Goal: Use online tool/utility: Utilize a website feature to perform a specific function

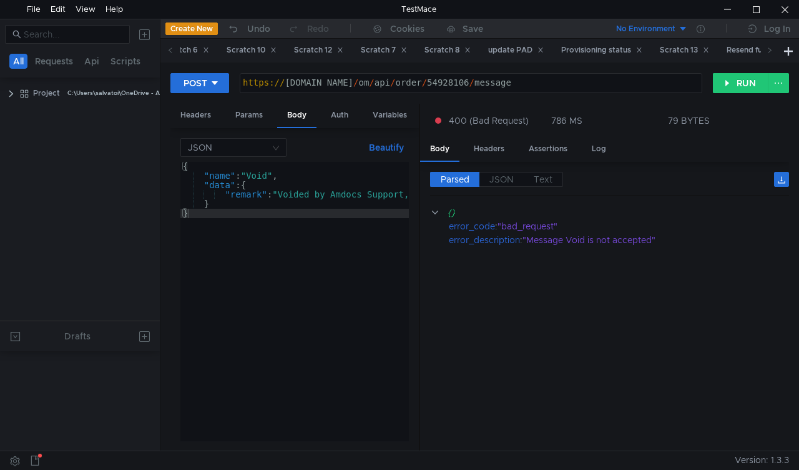
click at [166, 50] on span at bounding box center [171, 50] width 20 height 23
drag, startPoint x: 0, startPoint y: 0, endPoint x: 166, endPoint y: 50, distance: 173.5
click at [166, 50] on span at bounding box center [171, 50] width 20 height 23
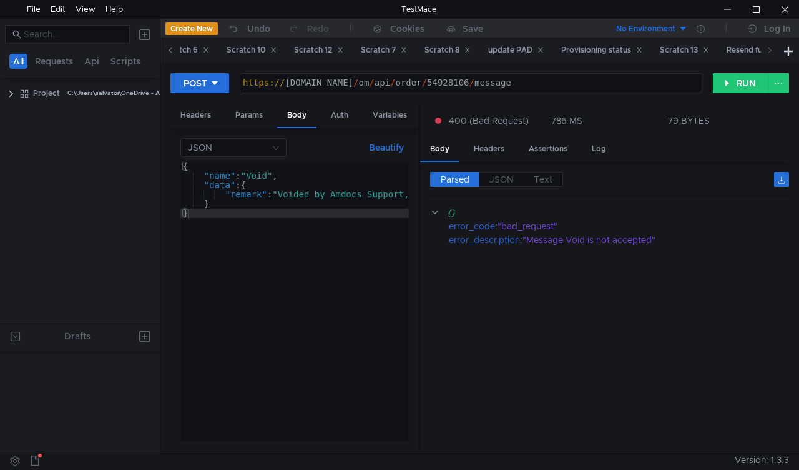
click at [166, 50] on span at bounding box center [171, 50] width 20 height 23
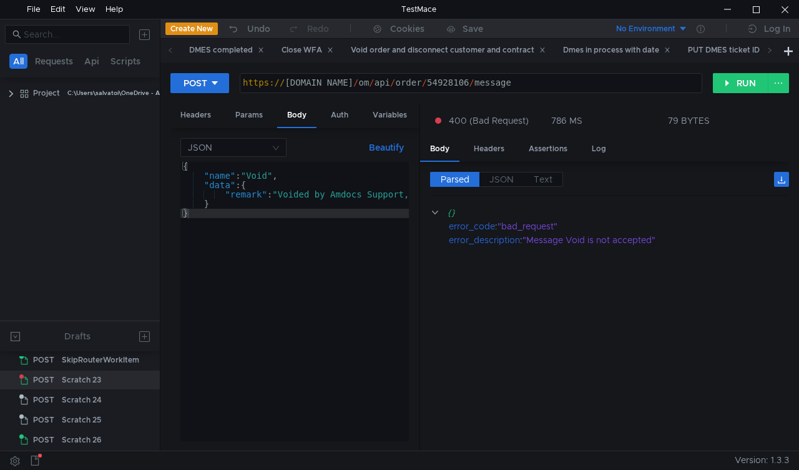
click at [166, 50] on span at bounding box center [171, 50] width 20 height 23
click at [226, 54] on div "DMES completed" at bounding box center [226, 50] width 75 height 13
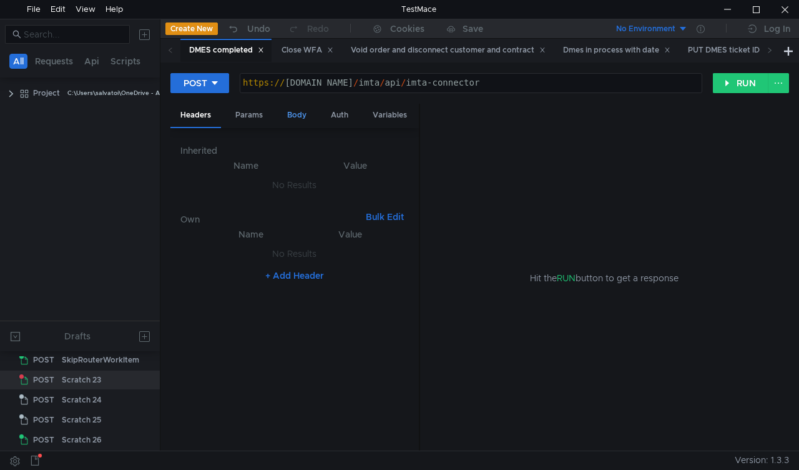
click at [304, 109] on div "Body" at bounding box center [296, 115] width 39 height 23
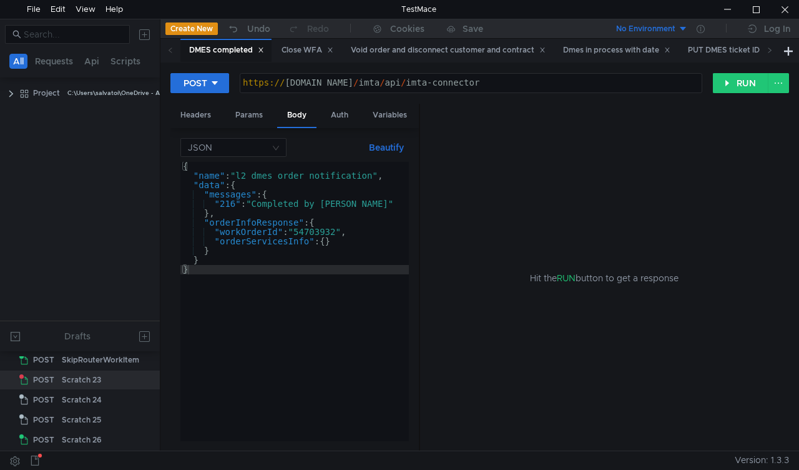
click at [230, 199] on div "{ "name" : "l2_dmes_order_notification" , "data" : { "messages" : { "216" : "Co…" at bounding box center [294, 311] width 229 height 298
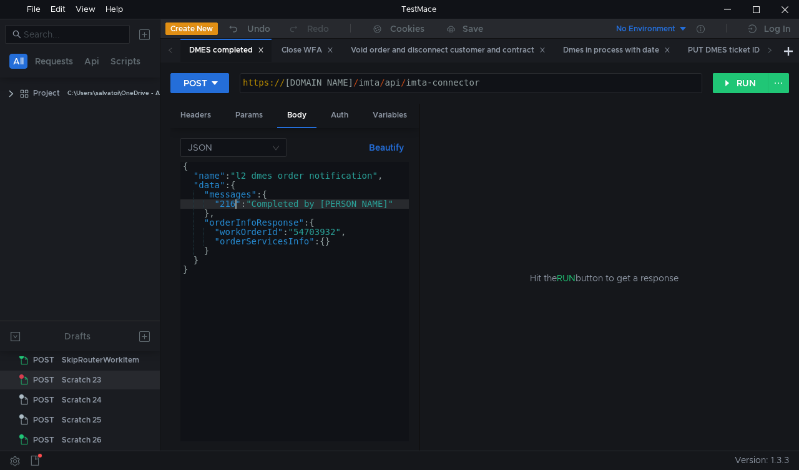
click at [237, 207] on div "{ "name" : "l2_dmes_order_notification" , "data" : { "messages" : { "216" : "Co…" at bounding box center [294, 311] width 229 height 298
click at [320, 231] on div "{ "name" : "l2_dmes_order_notification" , "data" : { "messages" : { "210" : "Co…" at bounding box center [294, 311] width 229 height 298
paste textarea "930411"
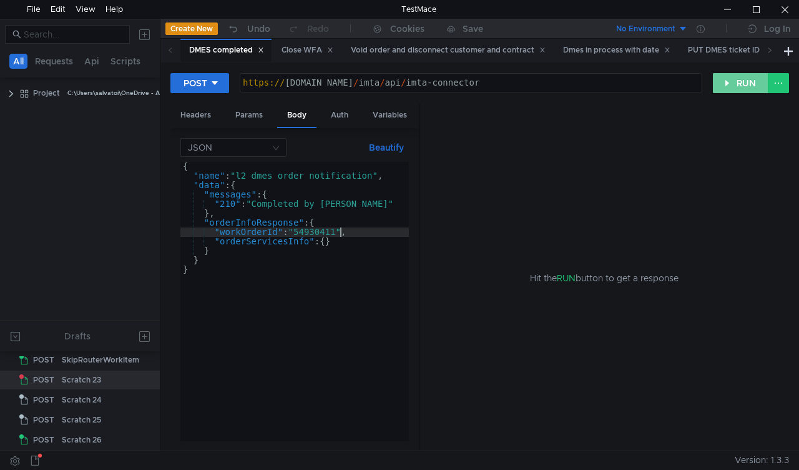
type textarea ""workOrderId": "54930411","
click at [728, 77] on button "RUN" at bounding box center [741, 83] width 56 height 20
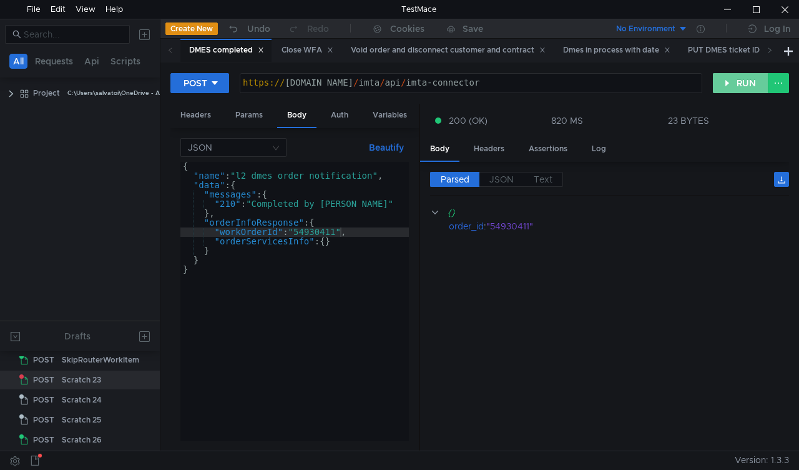
click at [728, 77] on button "RUN" at bounding box center [741, 83] width 56 height 20
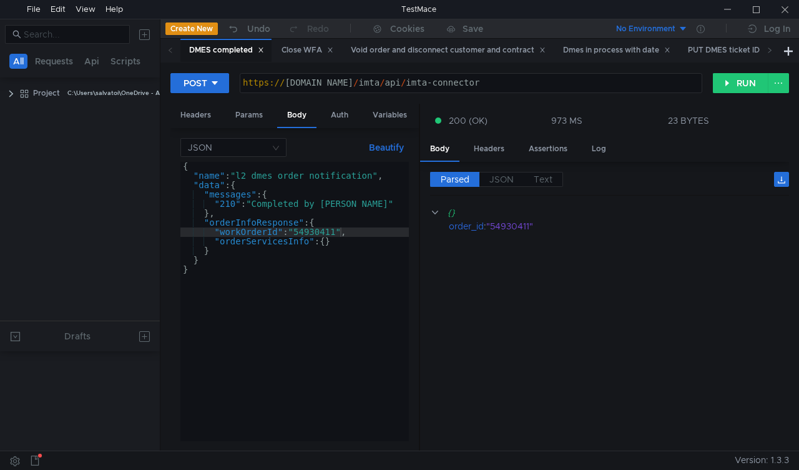
scroll to position [0, 3]
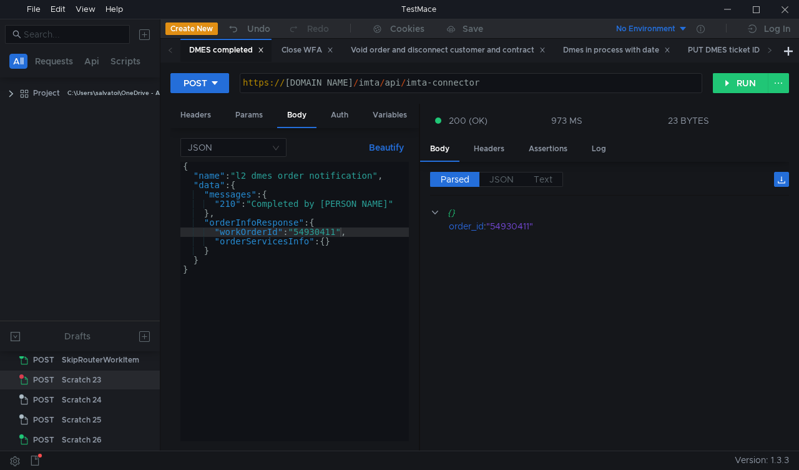
scroll to position [0, 3]
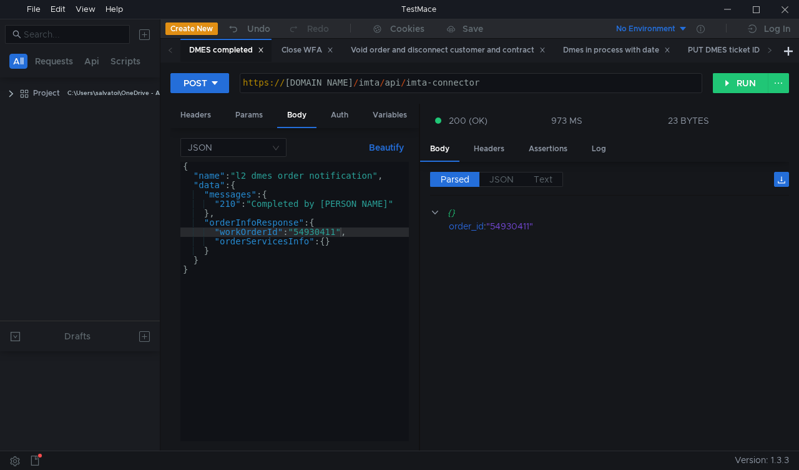
scroll to position [0, 3]
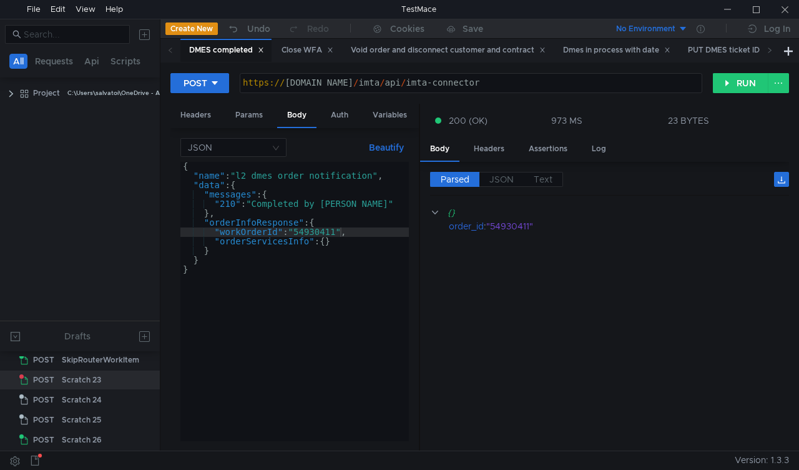
scroll to position [0, 3]
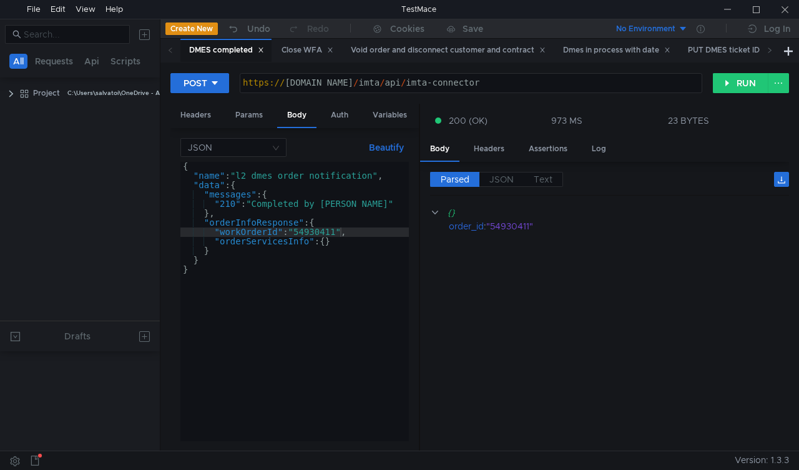
scroll to position [0, 3]
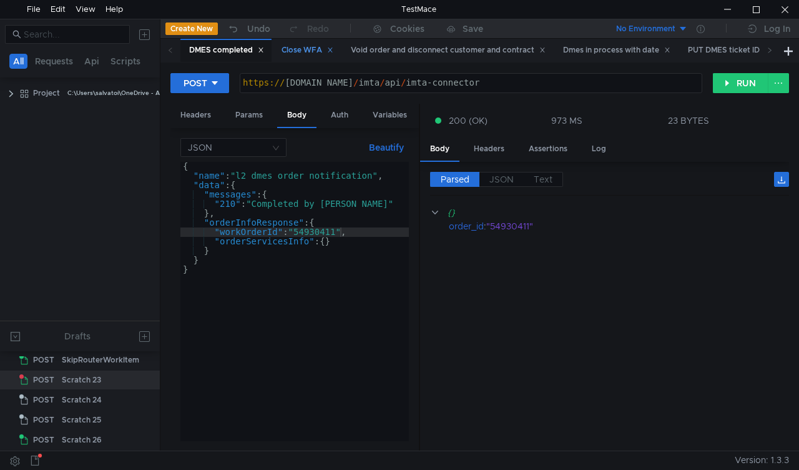
click at [298, 55] on div "Close WFA" at bounding box center [308, 50] width 52 height 13
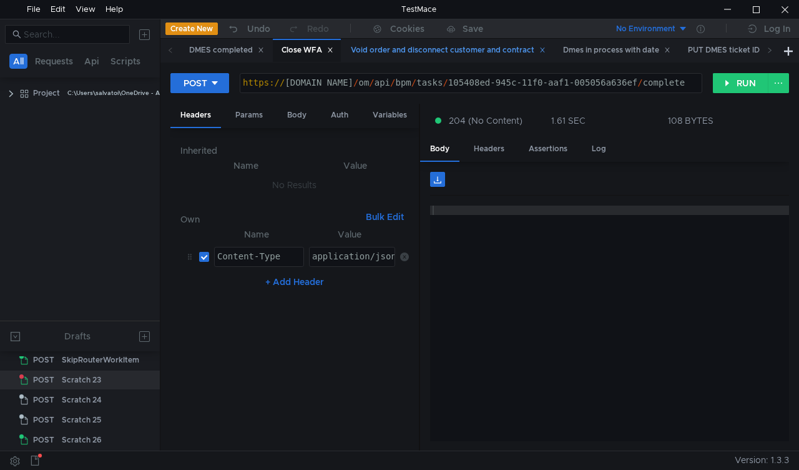
click at [398, 51] on div "Void order and disconnect customer and contract" at bounding box center [448, 50] width 195 height 13
